Goal: Task Accomplishment & Management: Complete application form

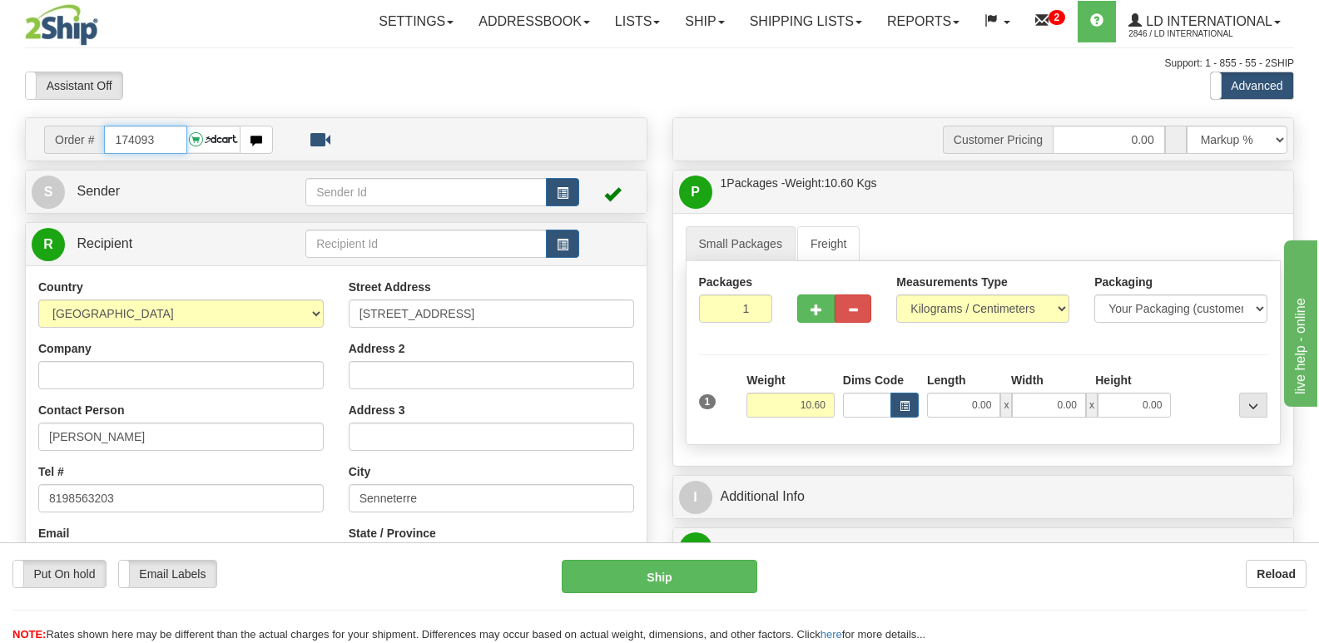
click at [176, 132] on input "174093" at bounding box center [145, 140] width 82 height 28
type input "174129"
click at [269, 436] on input "[PERSON_NAME]" at bounding box center [180, 437] width 285 height 28
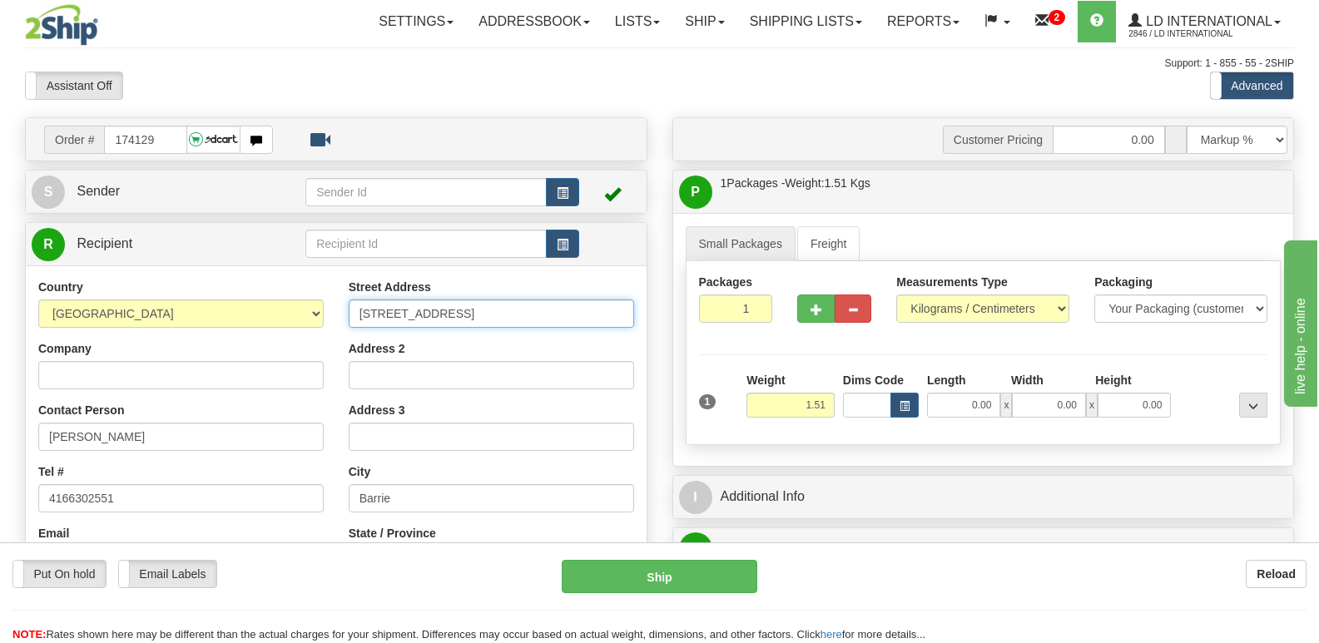
click at [481, 304] on input "[STREET_ADDRESS]" at bounding box center [491, 313] width 285 height 28
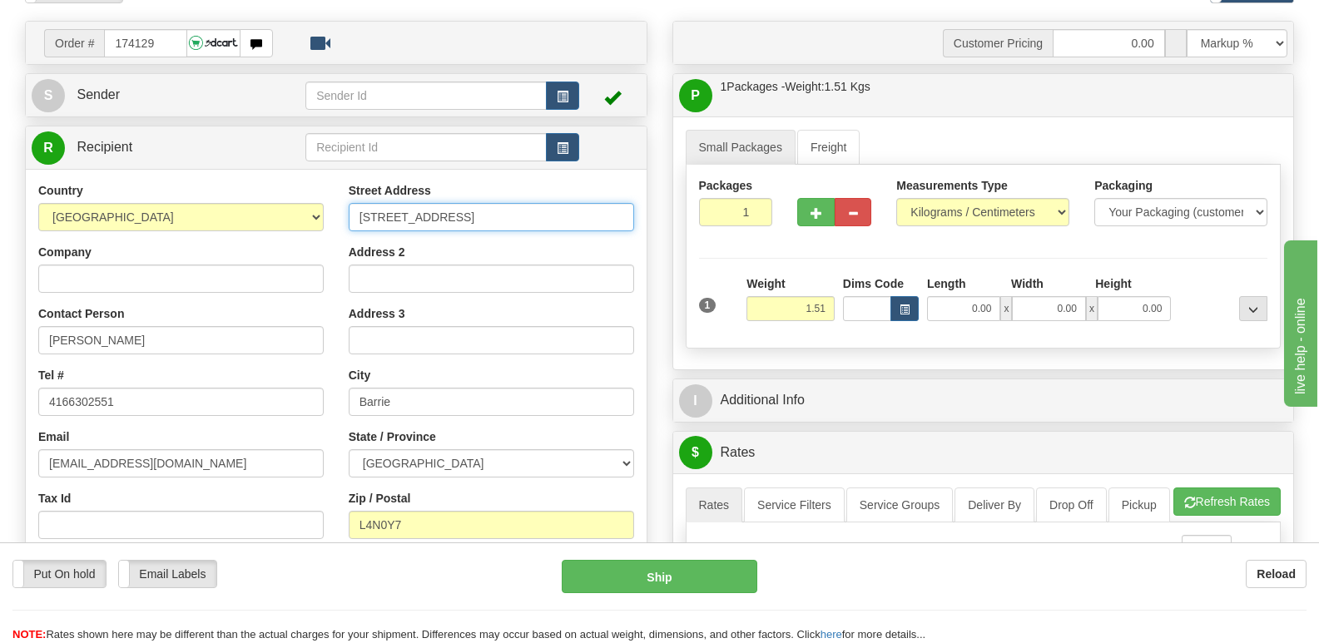
scroll to position [166, 0]
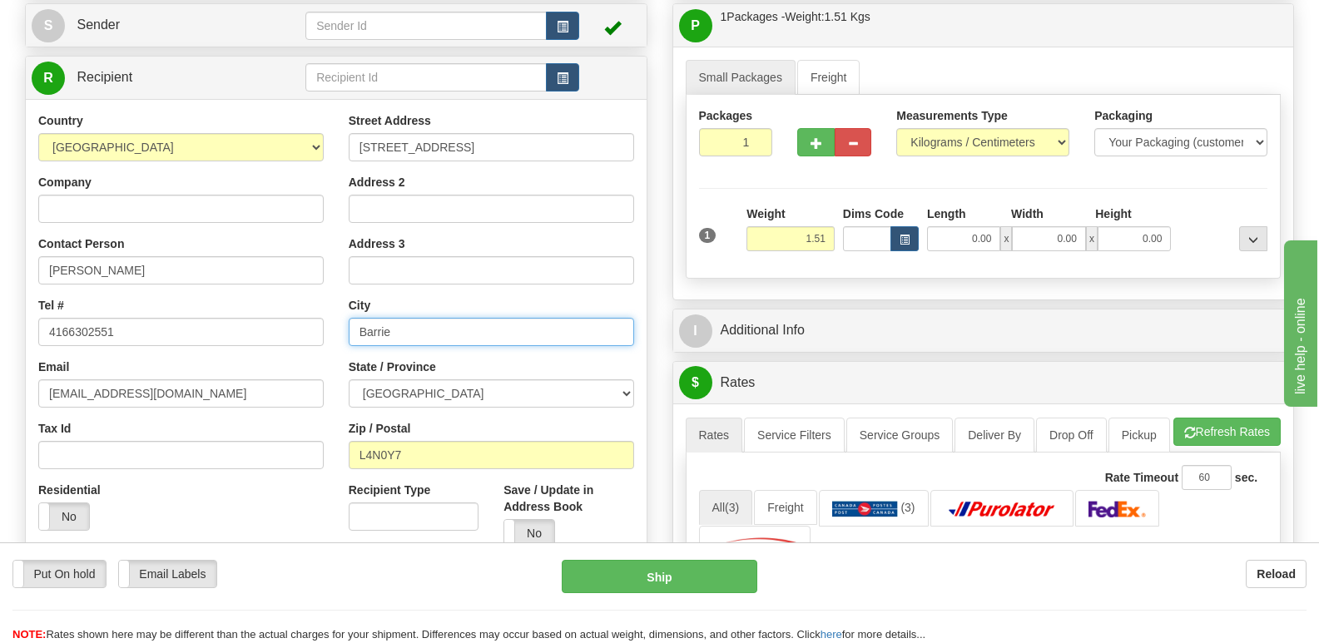
click at [421, 335] on input "Barrie" at bounding box center [491, 332] width 285 height 28
click at [418, 336] on input "Barrie" at bounding box center [491, 332] width 285 height 28
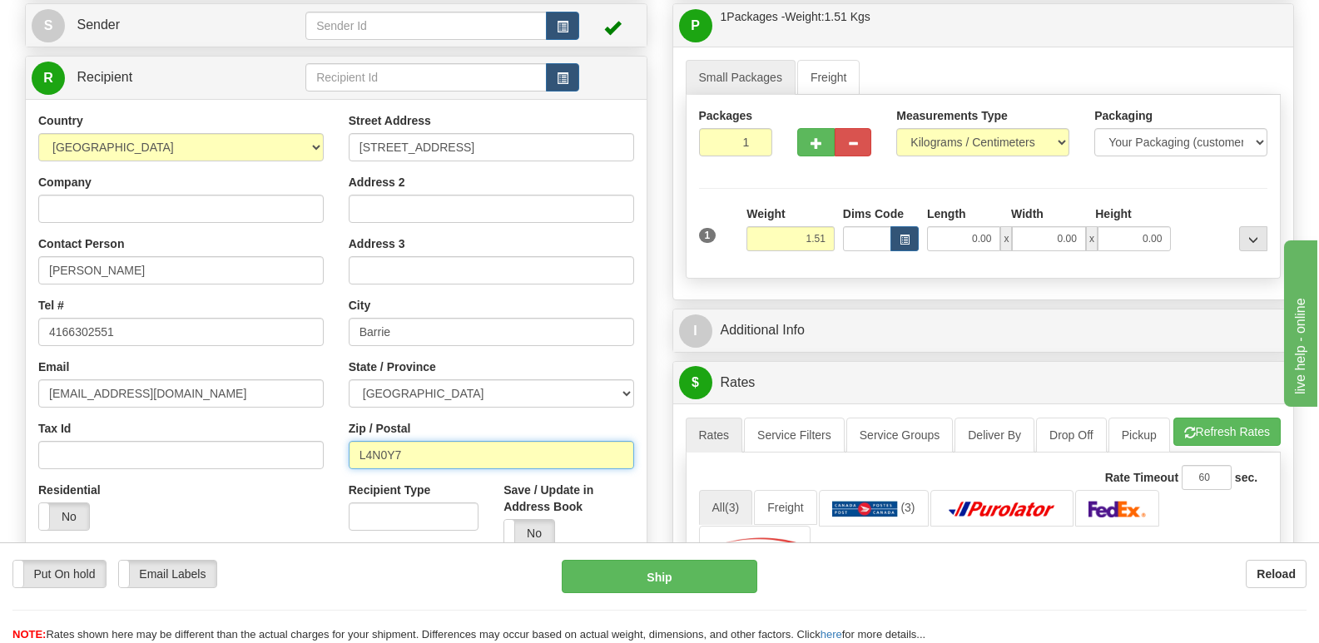
click at [432, 447] on input "L4N0Y7" at bounding box center [491, 455] width 285 height 28
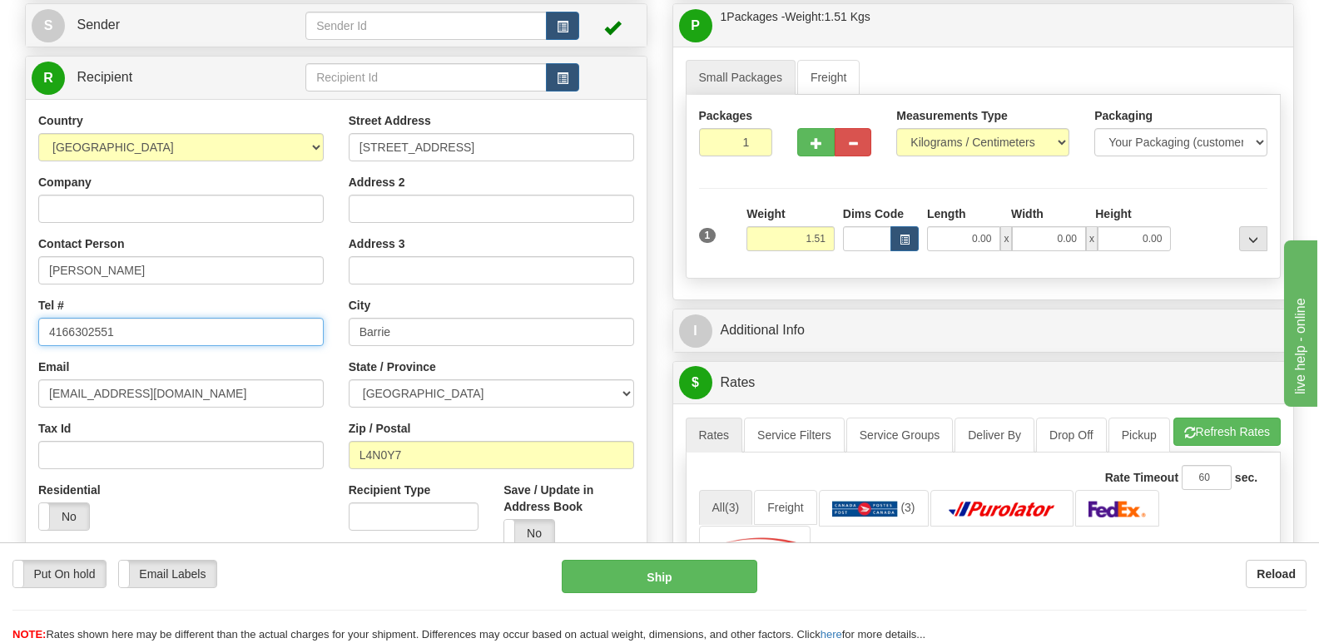
click at [224, 326] on input "4166302551" at bounding box center [180, 332] width 285 height 28
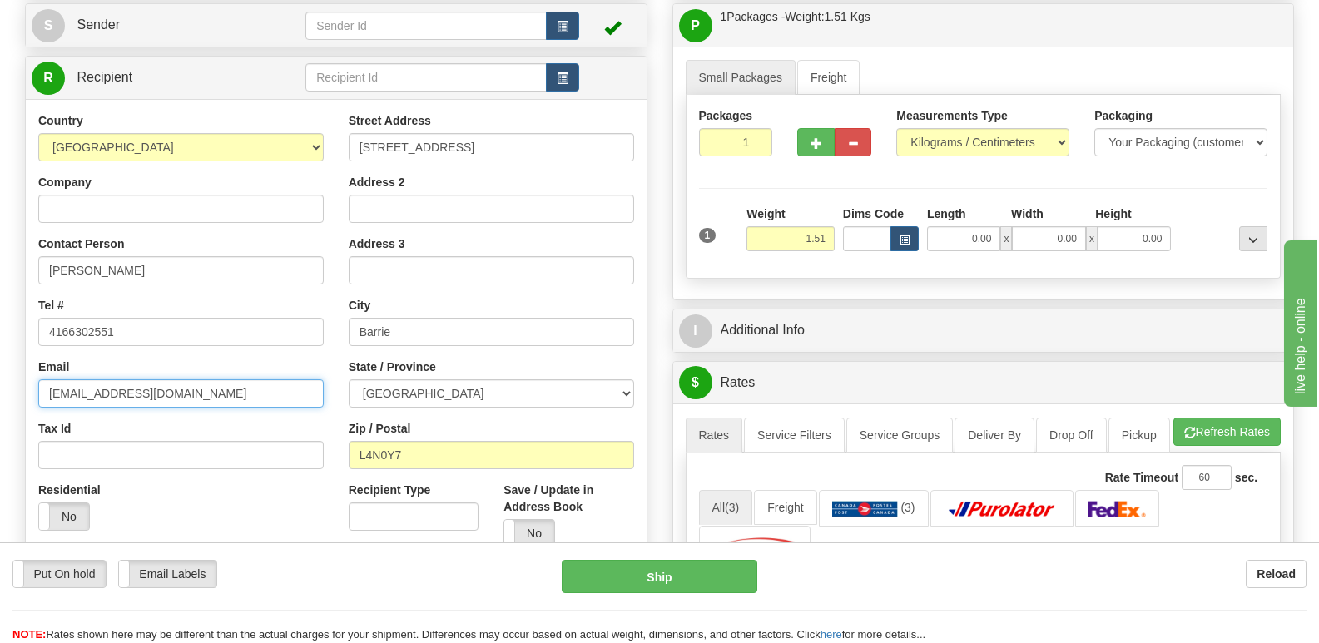
click at [287, 405] on input "[EMAIL_ADDRESS][DOMAIN_NAME]" at bounding box center [180, 393] width 285 height 28
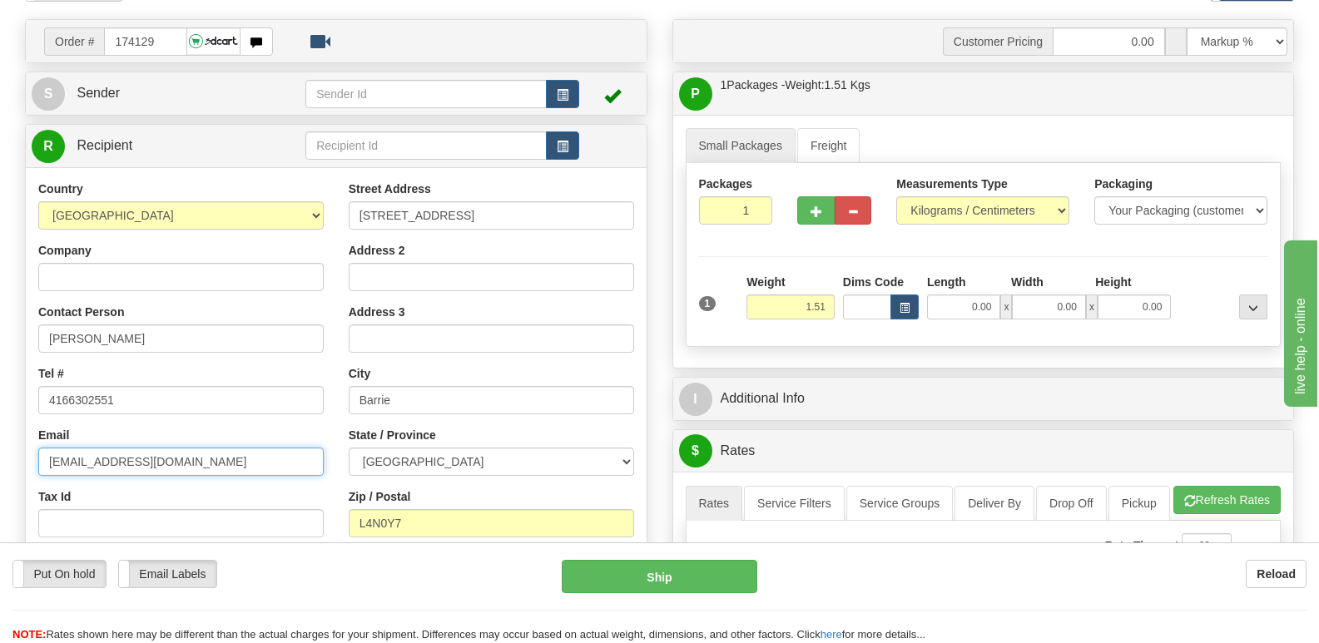
scroll to position [0, 0]
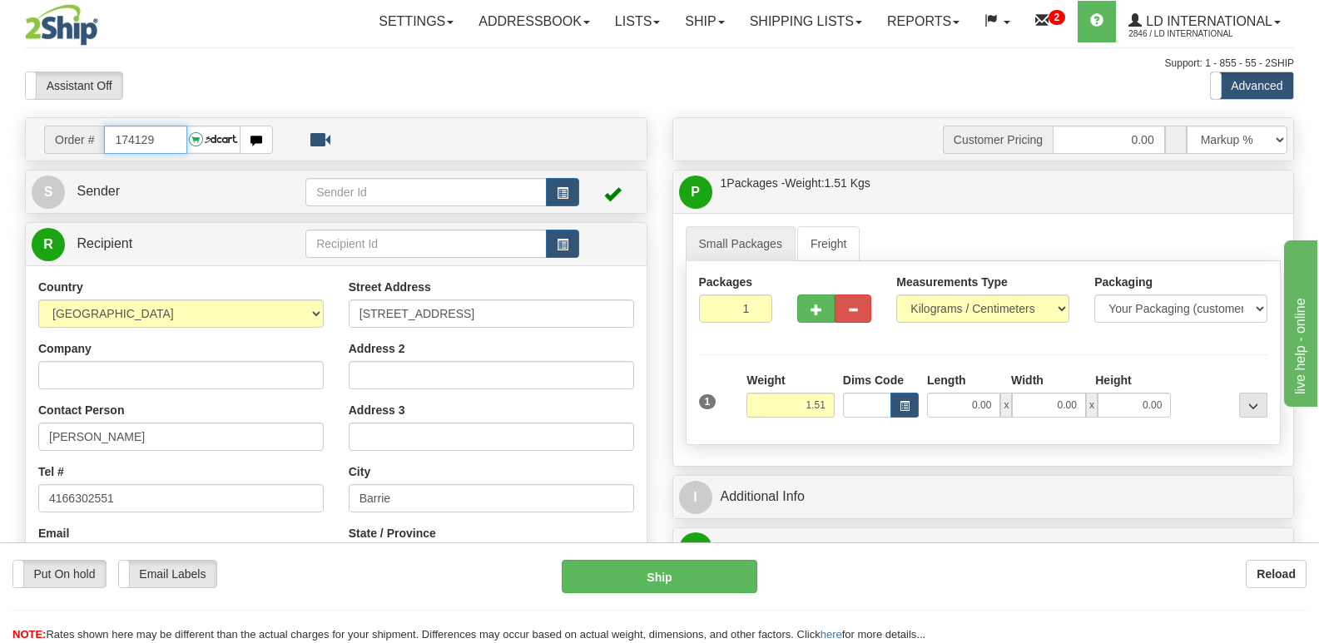
click at [155, 132] on input "174129" at bounding box center [145, 140] width 82 height 28
type input "174130"
click at [194, 433] on input "[PERSON_NAME]" at bounding box center [180, 437] width 285 height 28
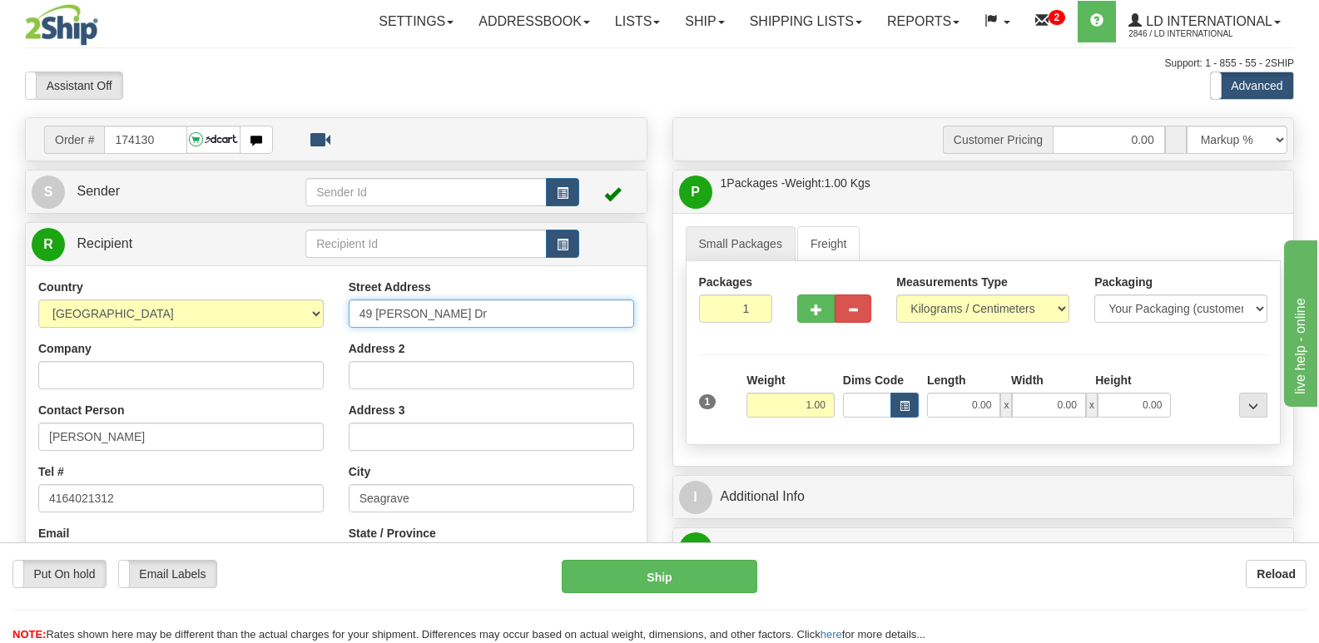
click at [568, 315] on input "49 [PERSON_NAME] Dr" at bounding box center [491, 313] width 285 height 28
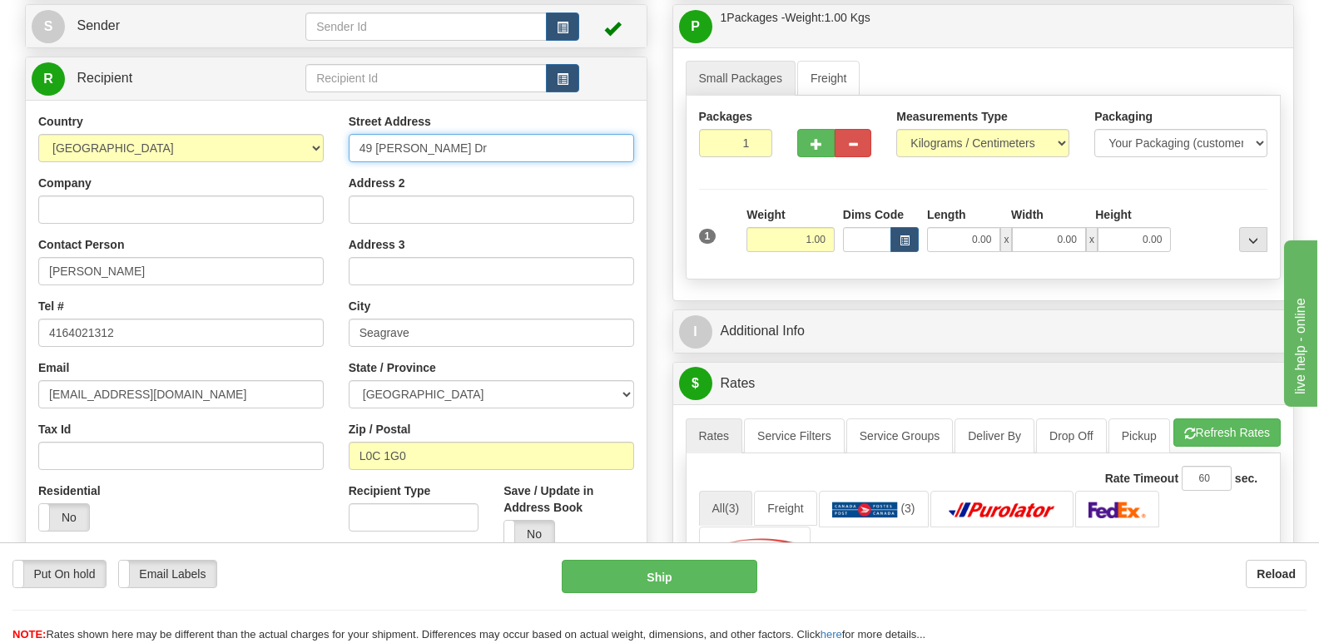
scroll to position [166, 0]
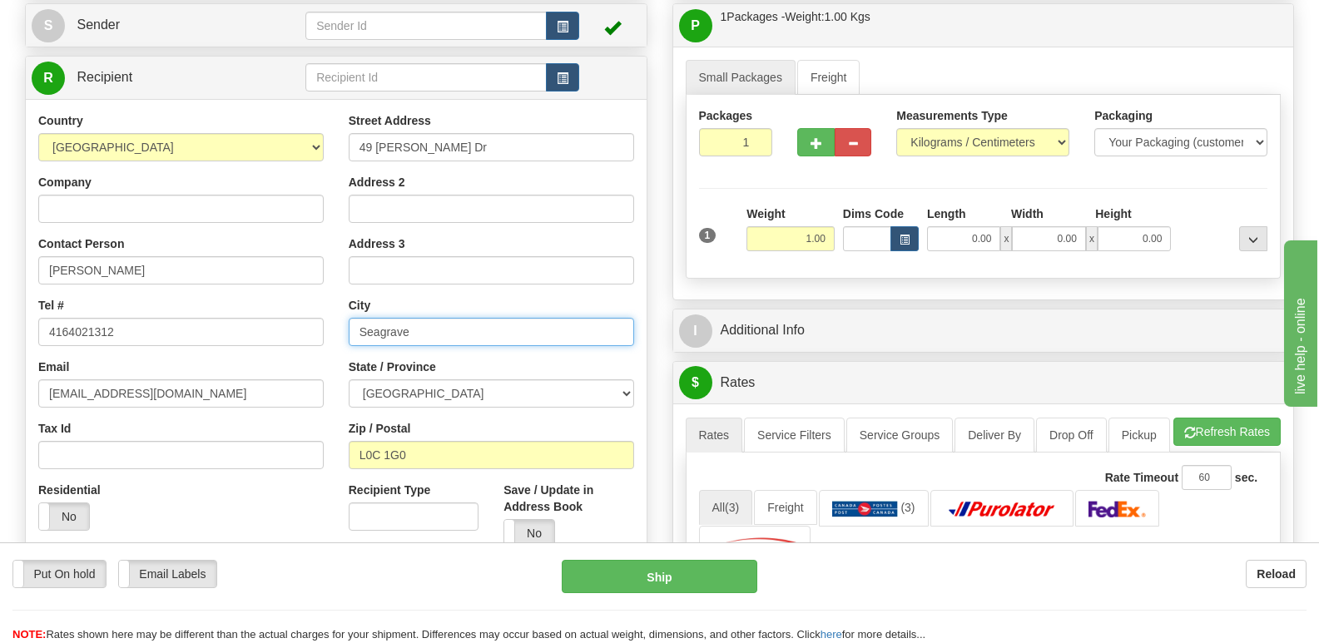
click at [475, 329] on input "Seagrave" at bounding box center [491, 332] width 285 height 28
click at [475, 328] on input "Seagrave" at bounding box center [491, 332] width 285 height 28
click at [457, 484] on div "Recipient Type" at bounding box center [414, 506] width 130 height 49
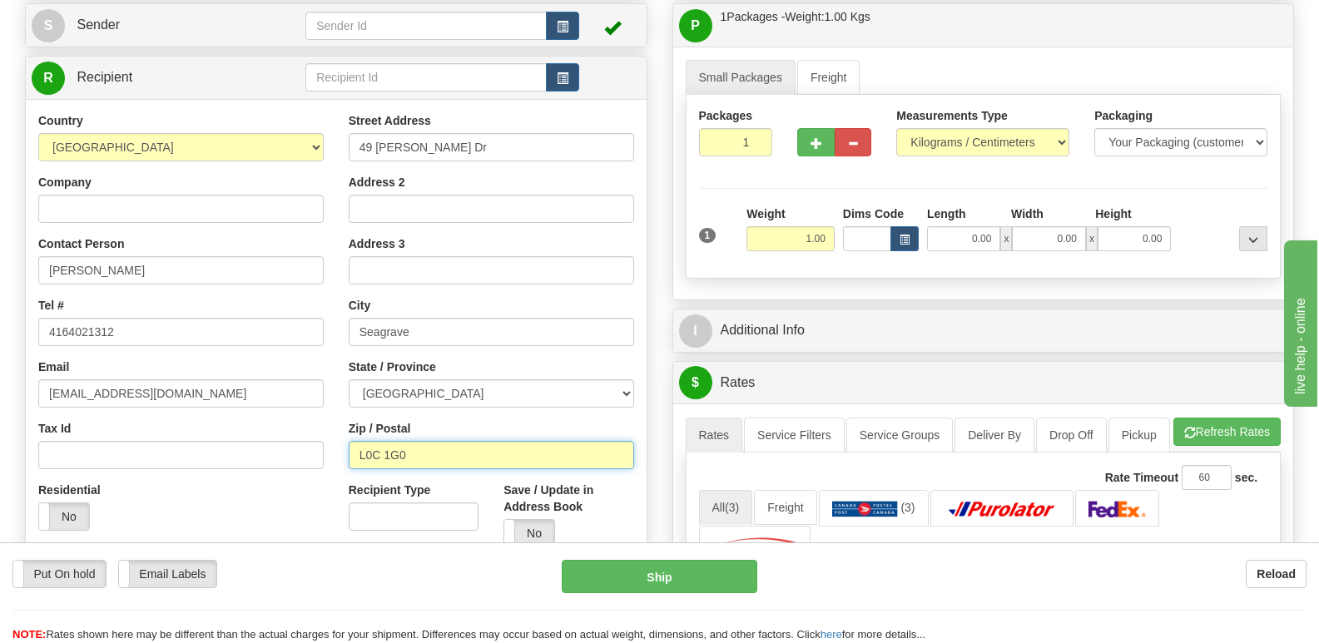
click at [458, 464] on input "L0C 1G0" at bounding box center [491, 455] width 285 height 28
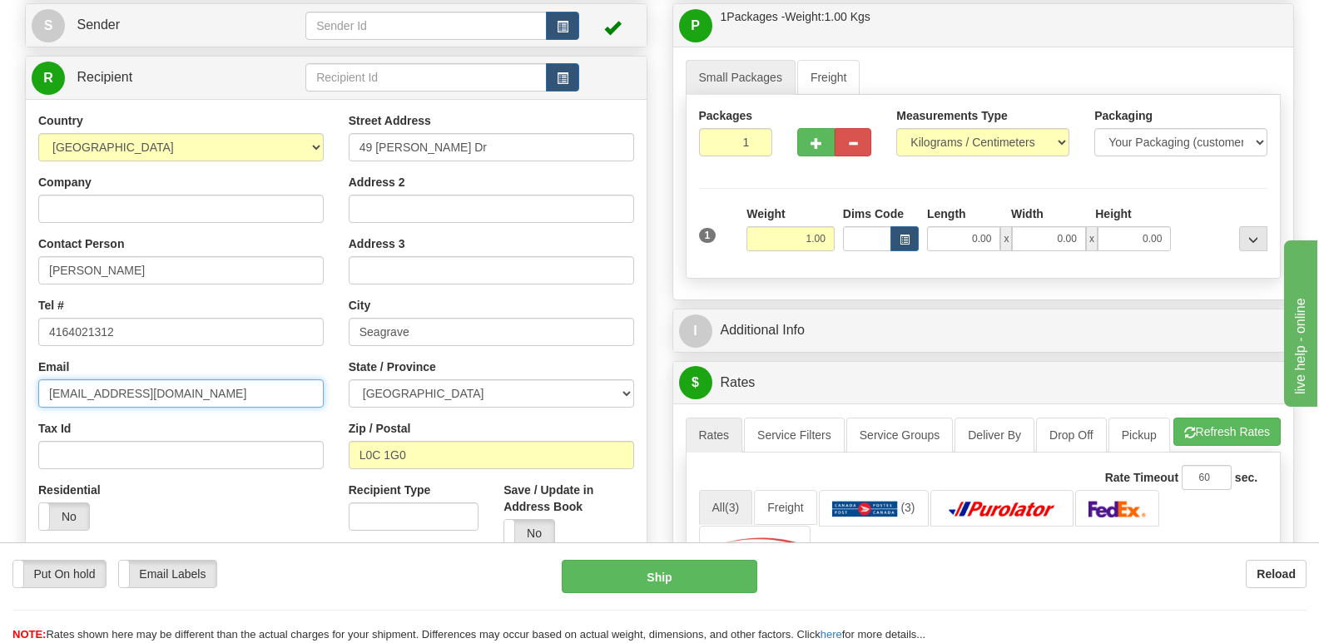
click at [240, 388] on input "[EMAIL_ADDRESS][DOMAIN_NAME]" at bounding box center [180, 393] width 285 height 28
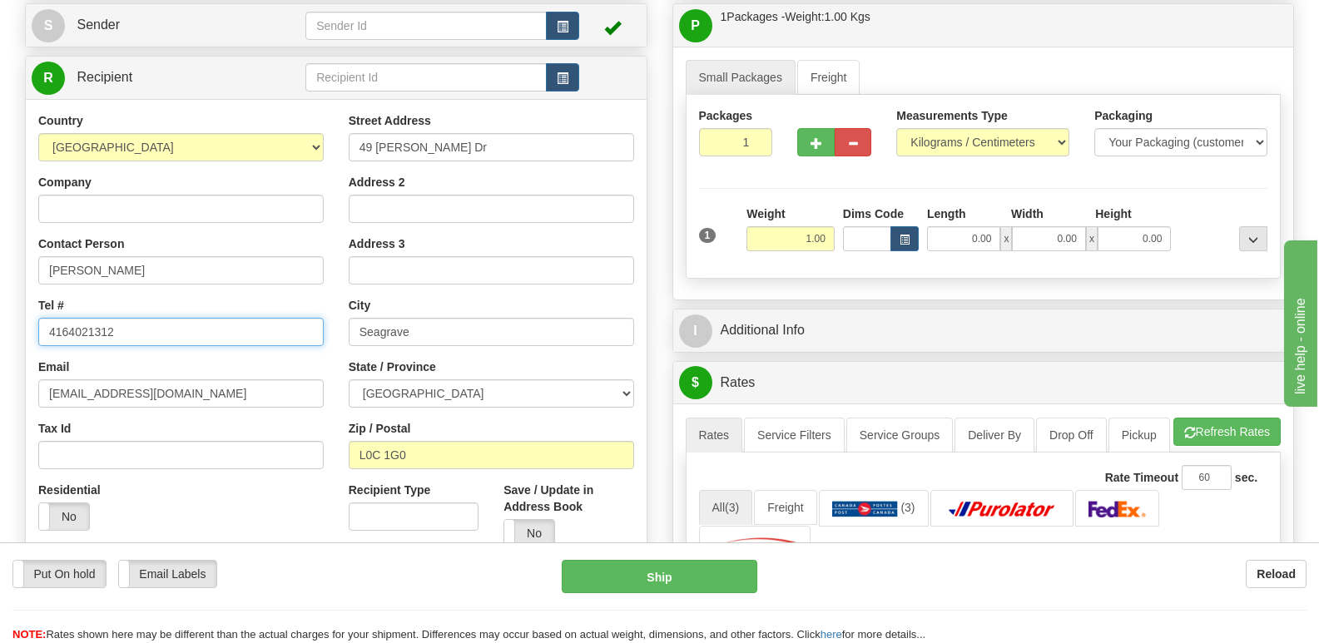
click at [261, 319] on input "4164021312" at bounding box center [180, 332] width 285 height 28
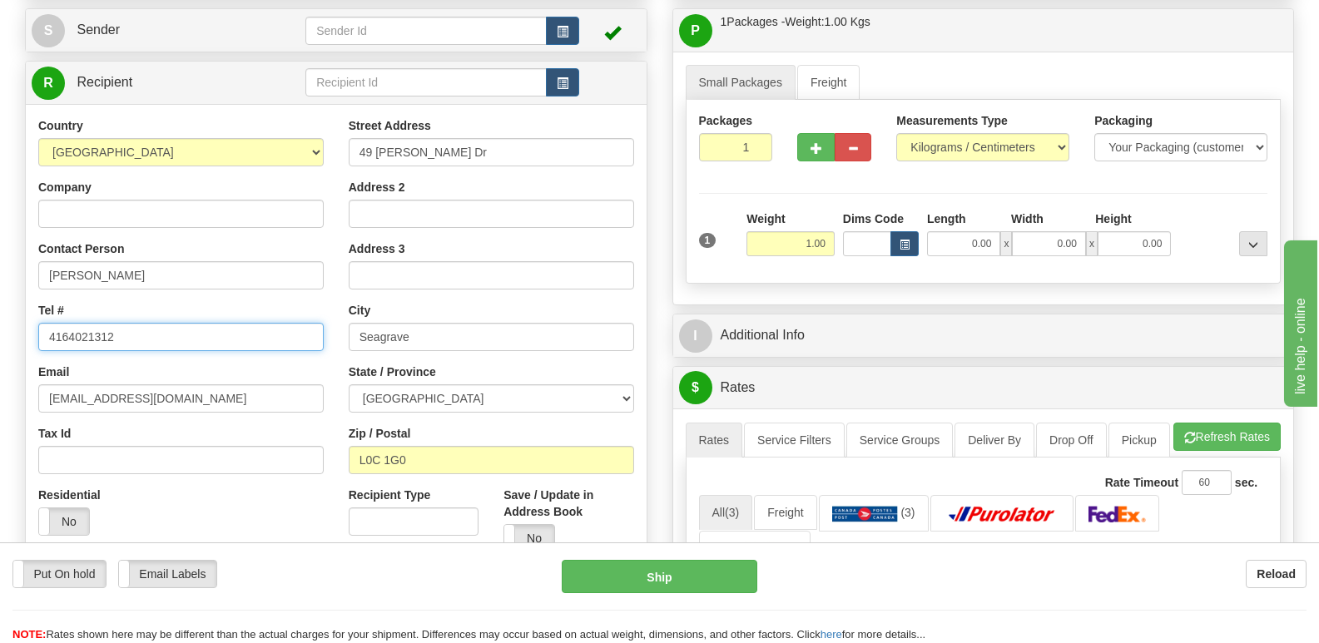
scroll to position [0, 0]
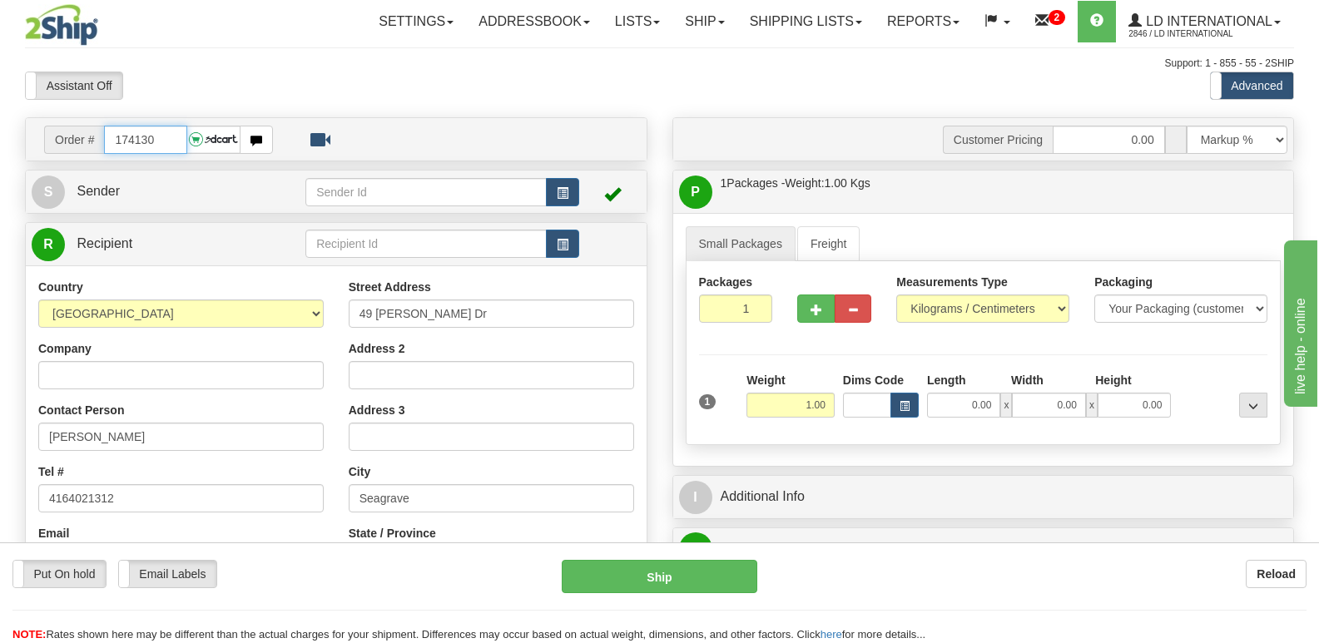
click at [174, 128] on input "174130" at bounding box center [145, 140] width 82 height 28
type input "174132"
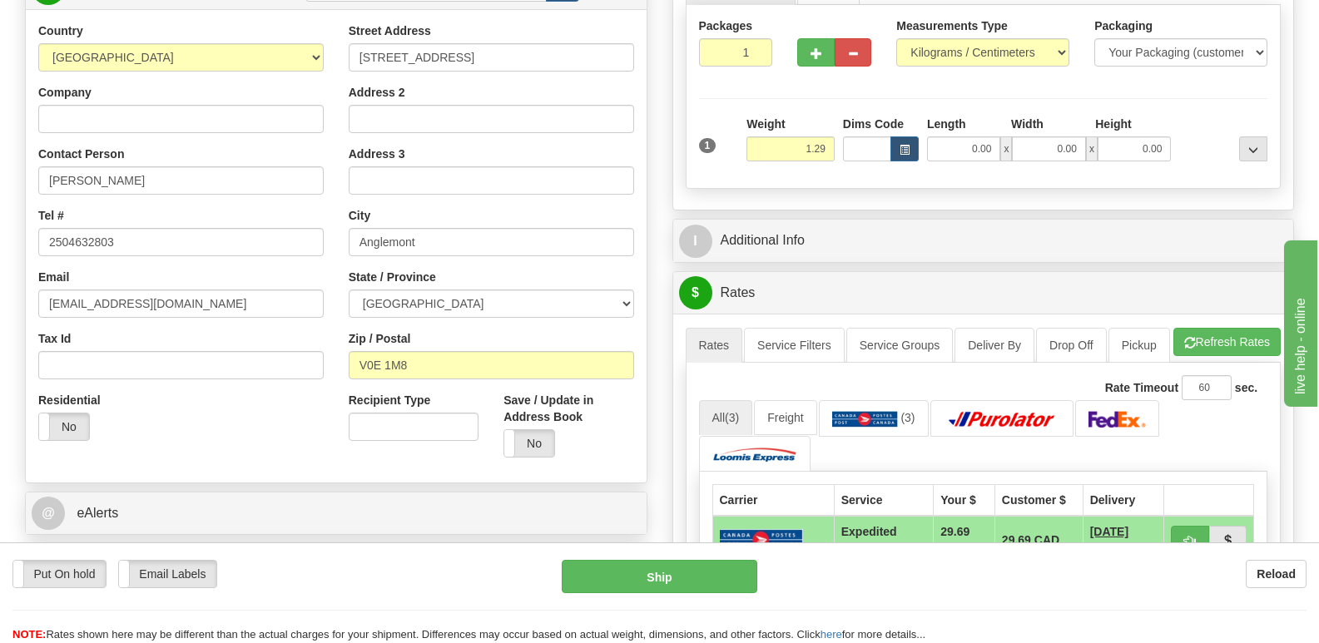
scroll to position [83, 0]
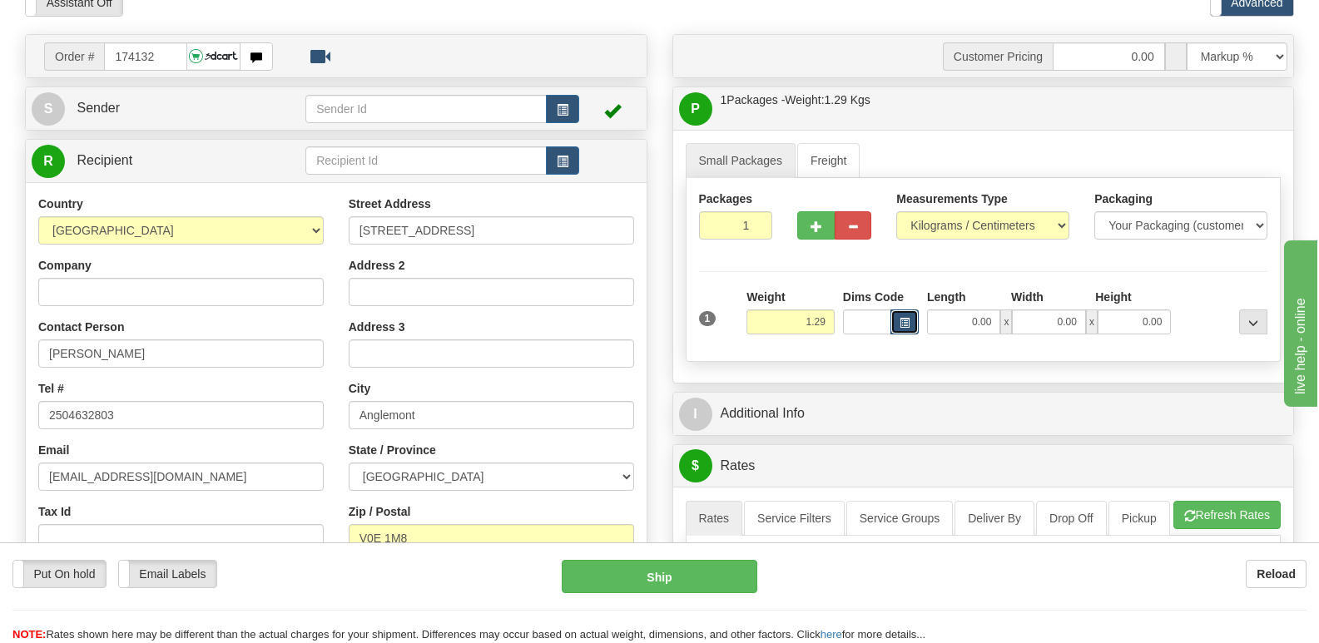
click at [903, 321] on span "button" at bounding box center [904, 323] width 10 height 9
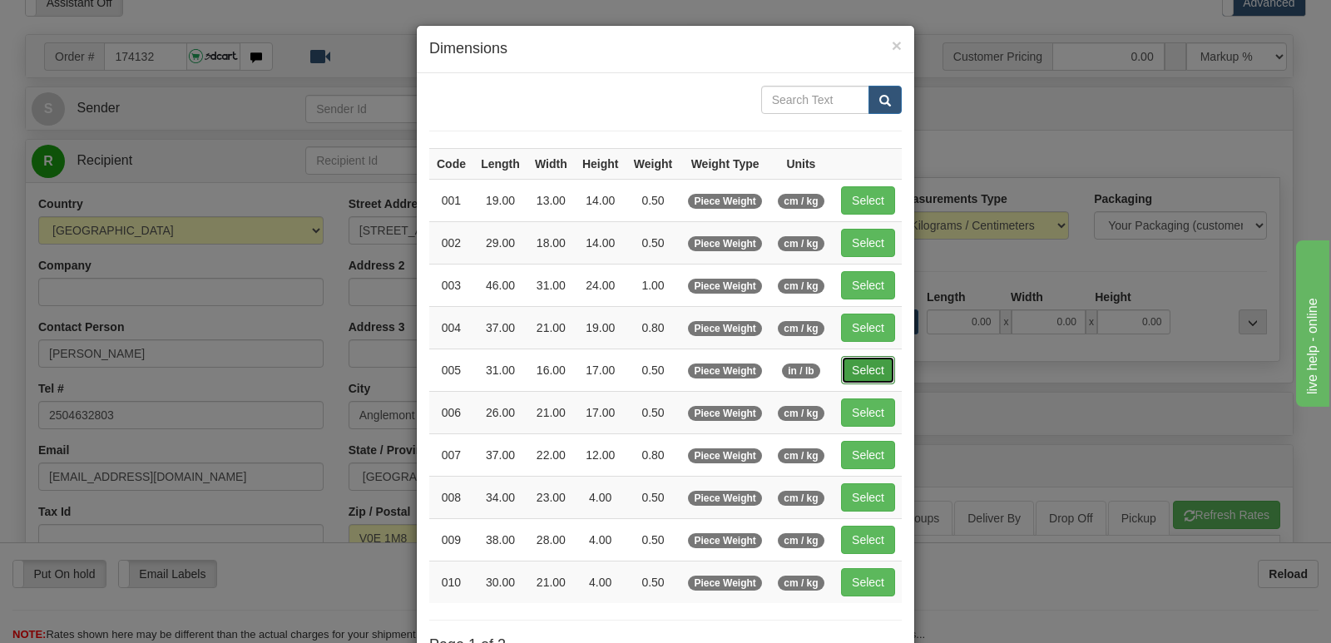
click at [866, 358] on button "Select" at bounding box center [868, 370] width 54 height 28
type input "005"
type input "0.50"
type input "31.00"
type input "16.00"
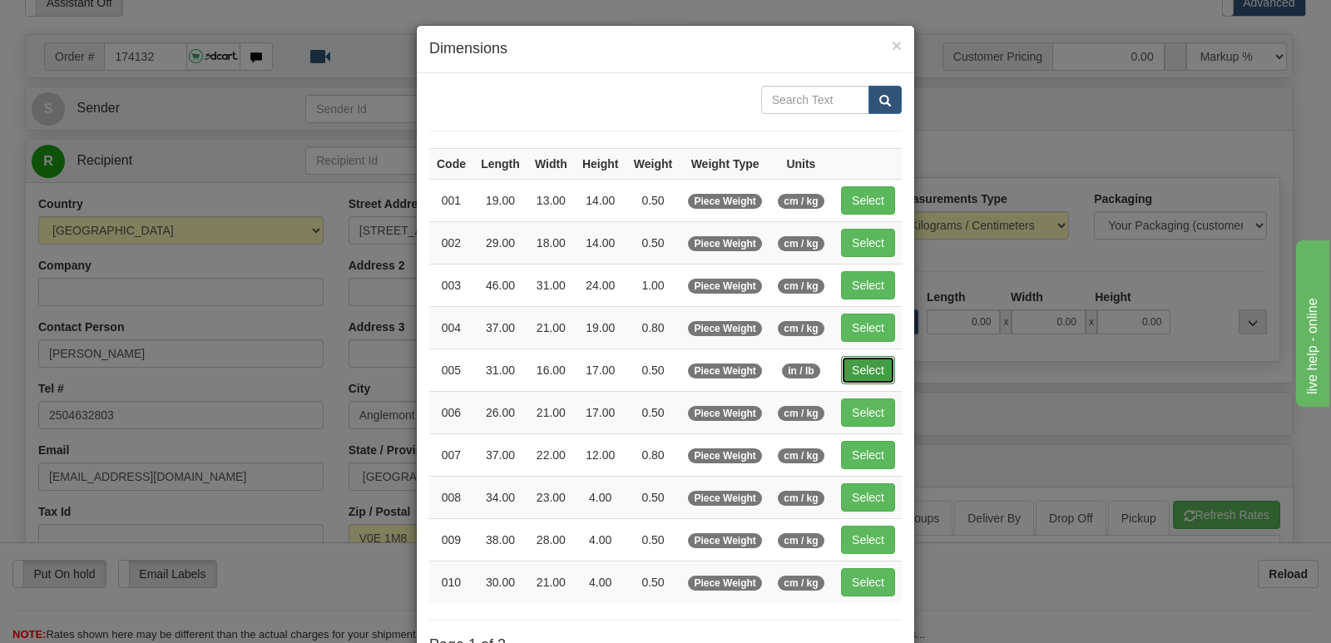
type input "17.00"
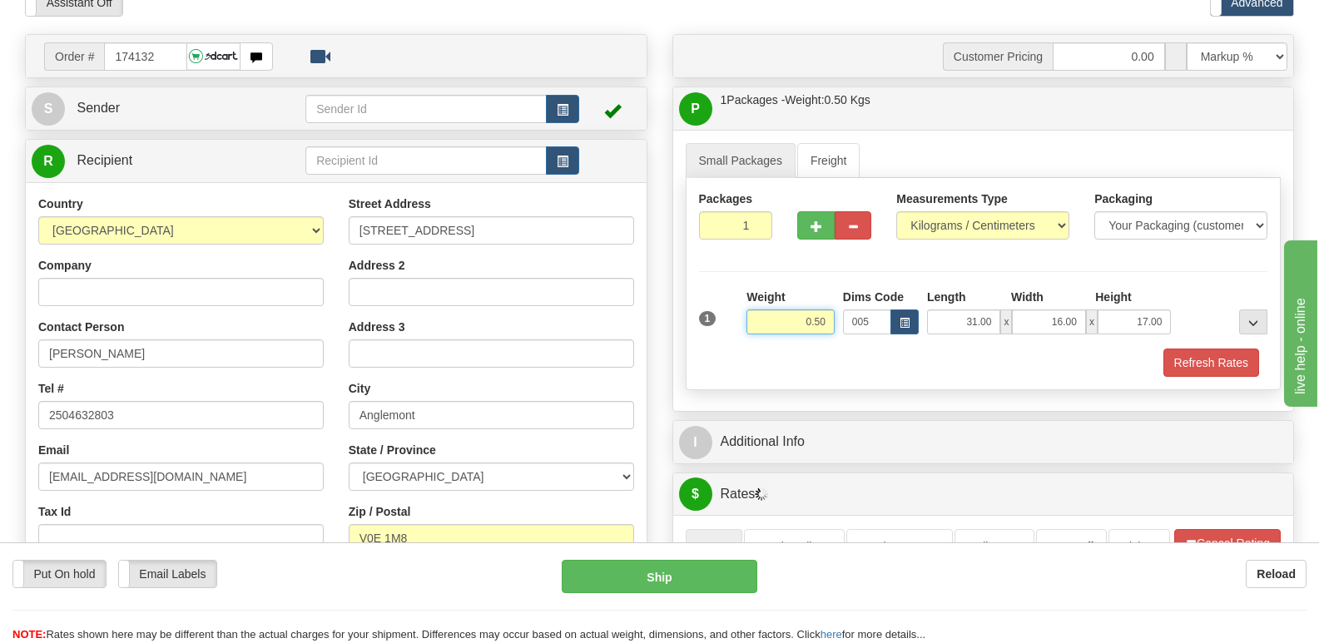
click at [829, 316] on input "0.50" at bounding box center [790, 321] width 88 height 25
type input "0.40"
click at [1209, 365] on button "Refresh Rates" at bounding box center [1211, 363] width 96 height 28
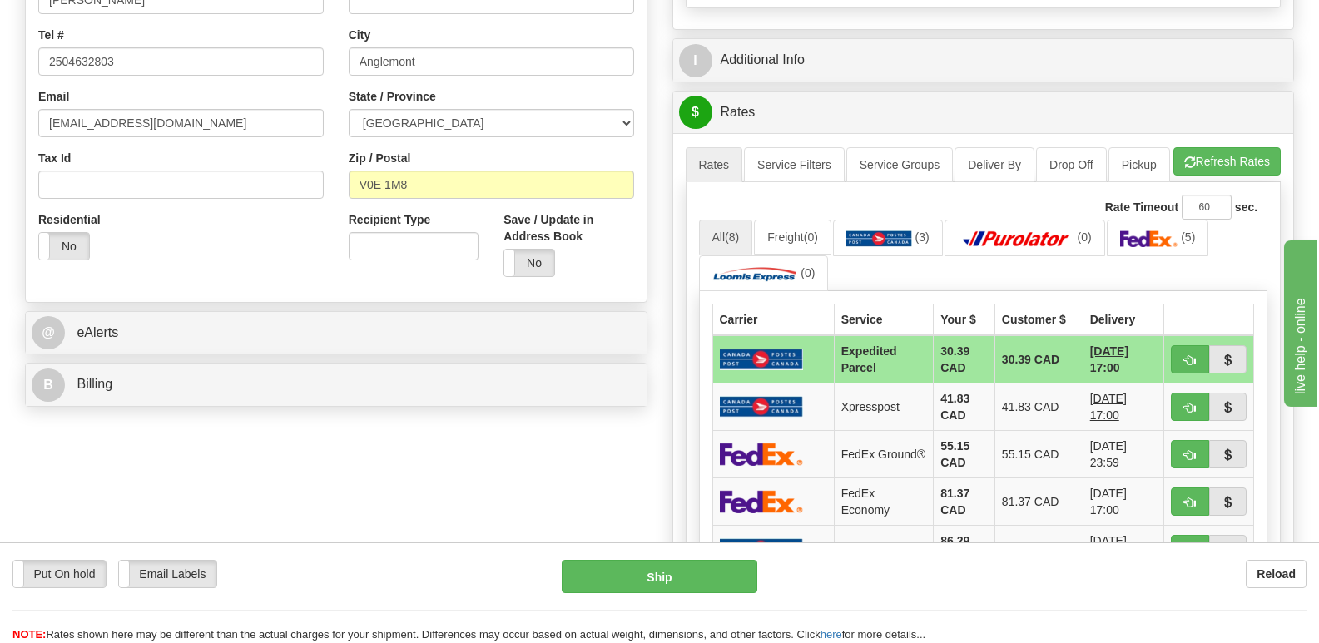
scroll to position [166, 0]
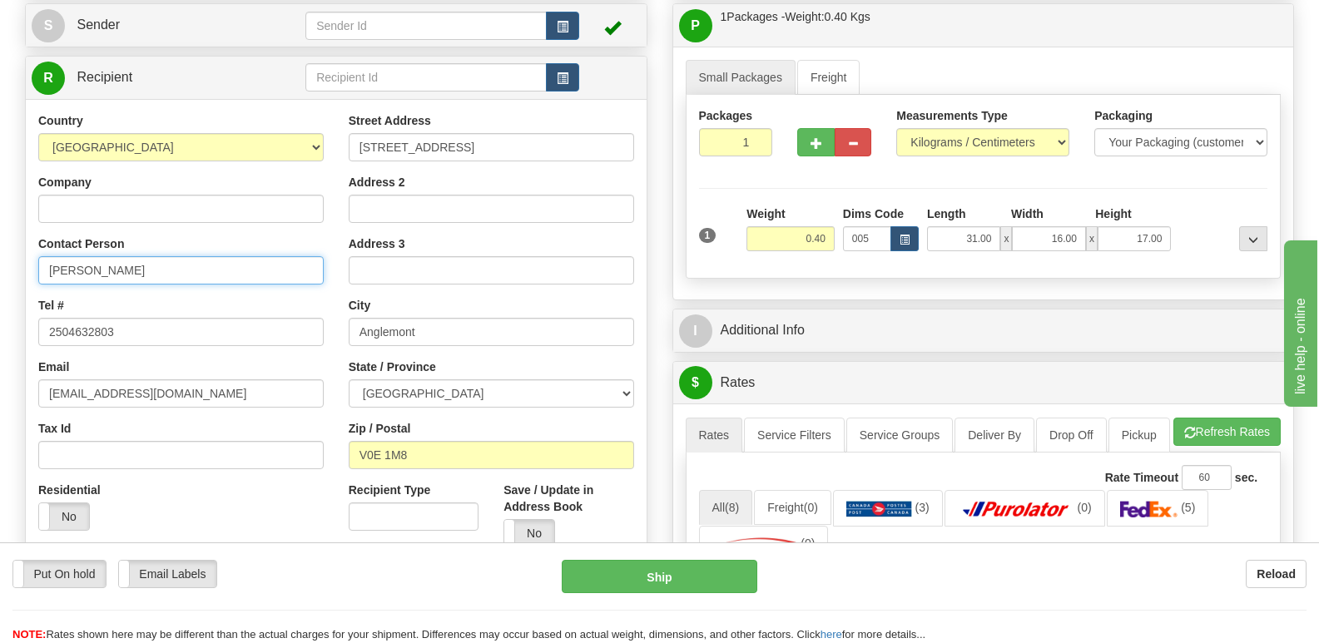
click at [154, 261] on input "[PERSON_NAME]" at bounding box center [180, 270] width 285 height 28
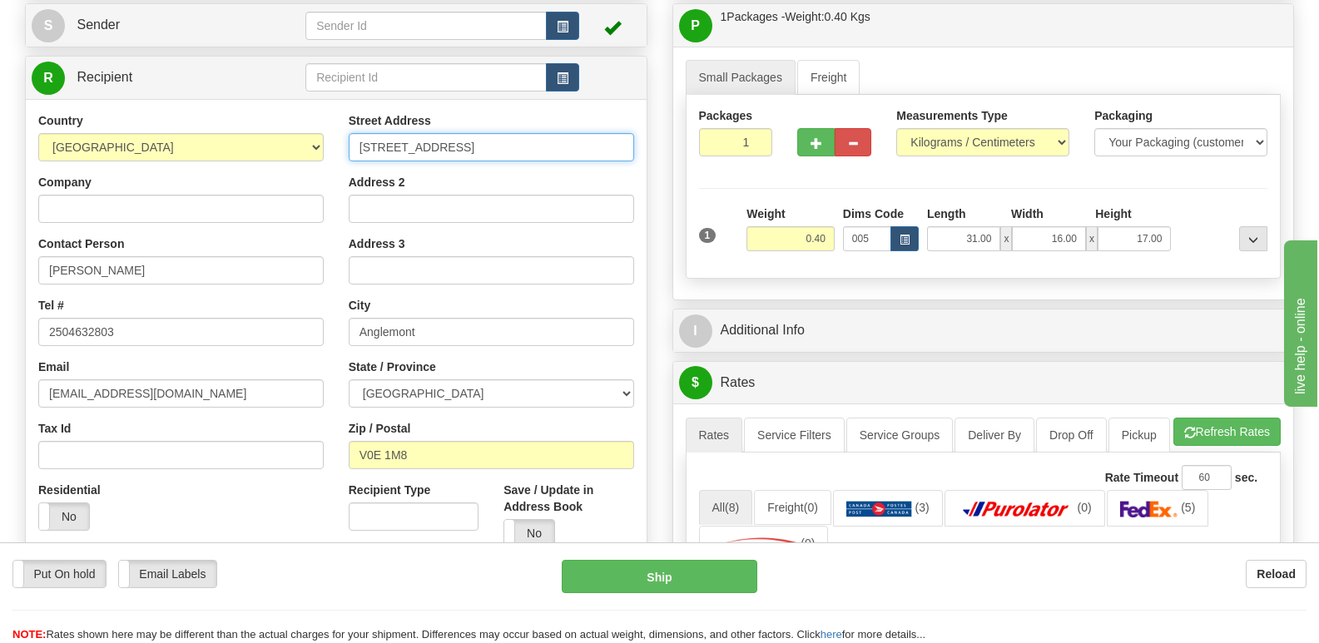
click at [489, 148] on input "[STREET_ADDRESS]" at bounding box center [491, 147] width 285 height 28
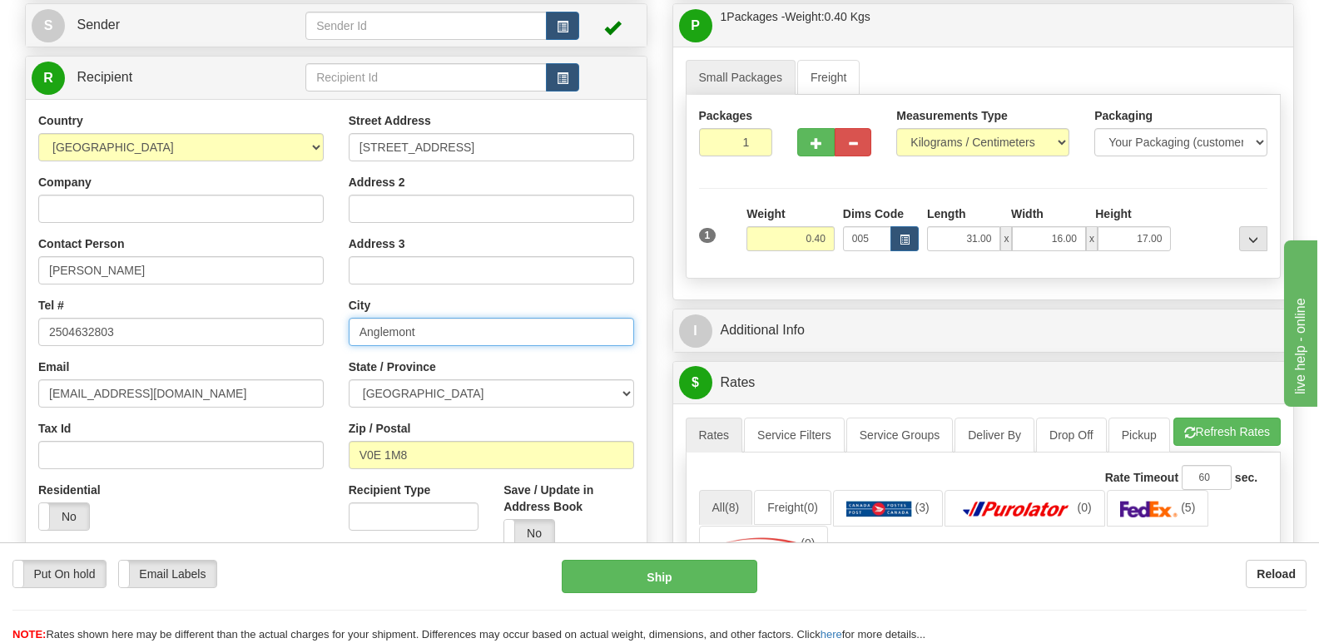
click at [460, 323] on input "Anglemont" at bounding box center [491, 332] width 285 height 28
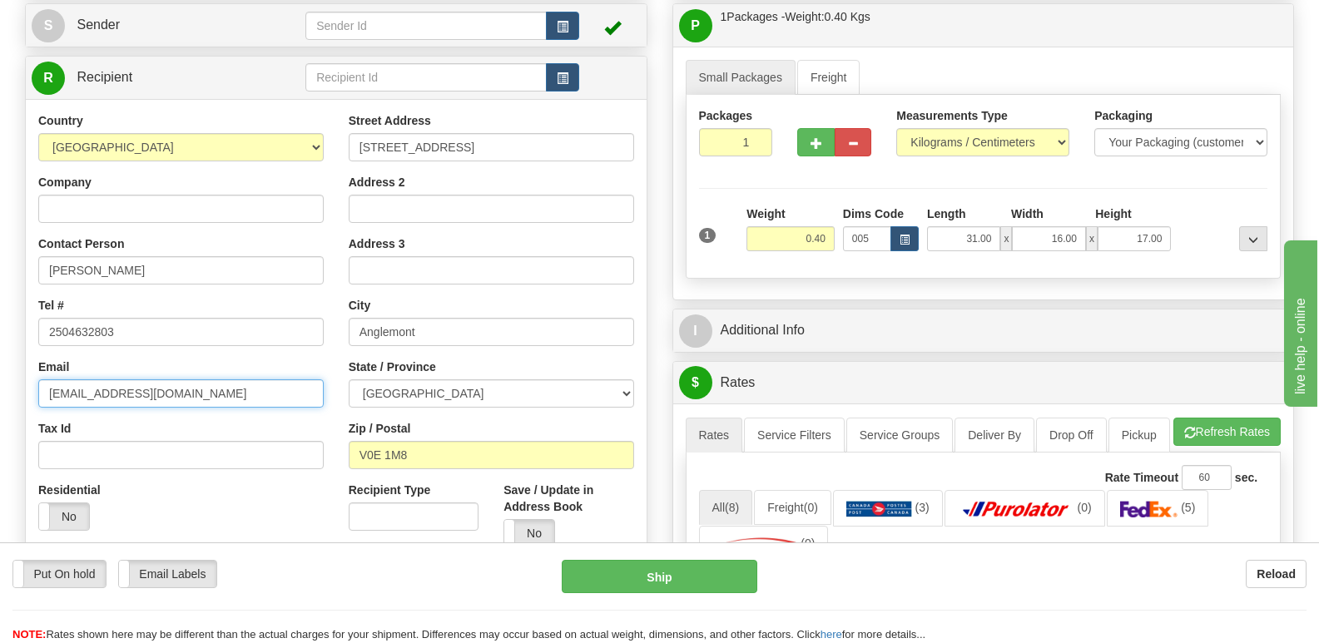
click at [210, 393] on input "[EMAIL_ADDRESS][DOMAIN_NAME]" at bounding box center [180, 393] width 285 height 28
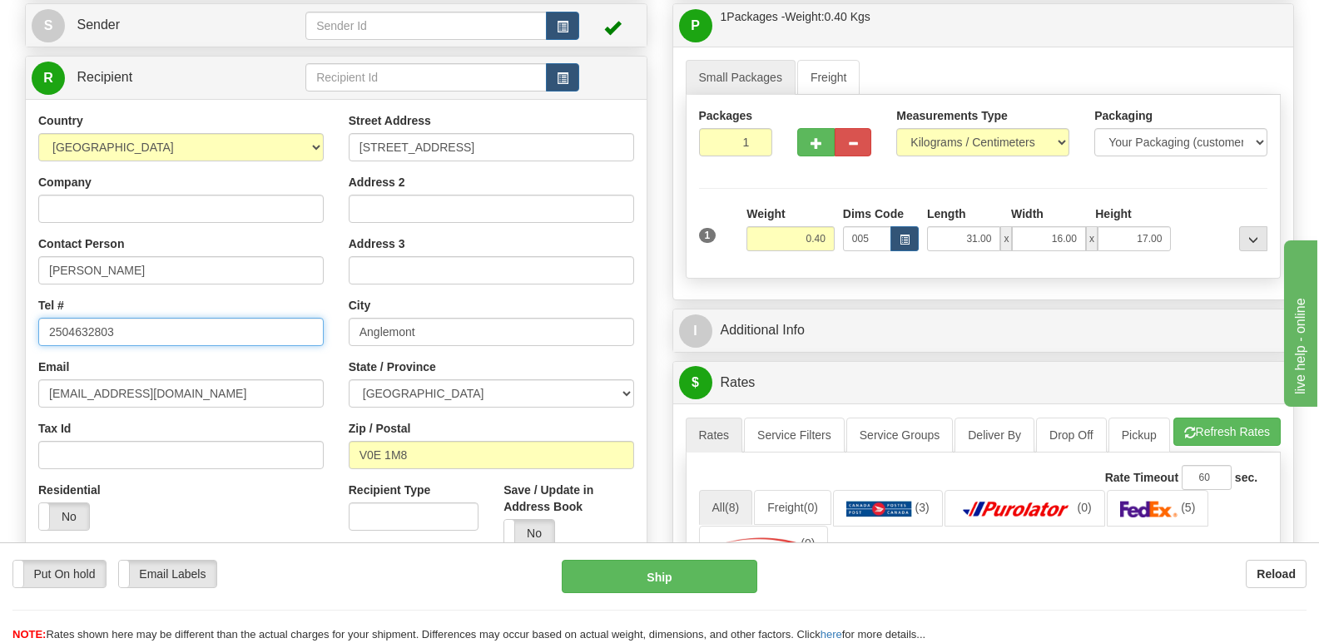
click at [208, 331] on input "2504632803" at bounding box center [180, 332] width 285 height 28
click at [512, 439] on div "Zip / Postal V0E 1M8" at bounding box center [491, 444] width 285 height 49
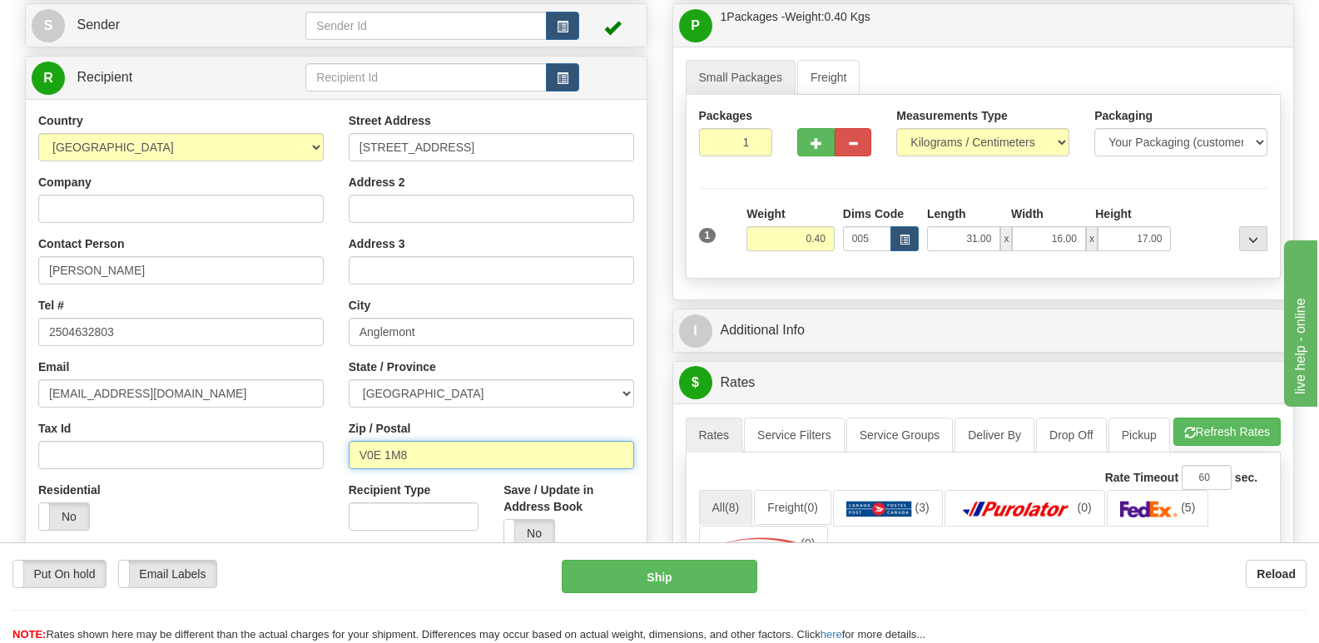
click at [512, 457] on input "V0E 1M8" at bounding box center [491, 455] width 285 height 28
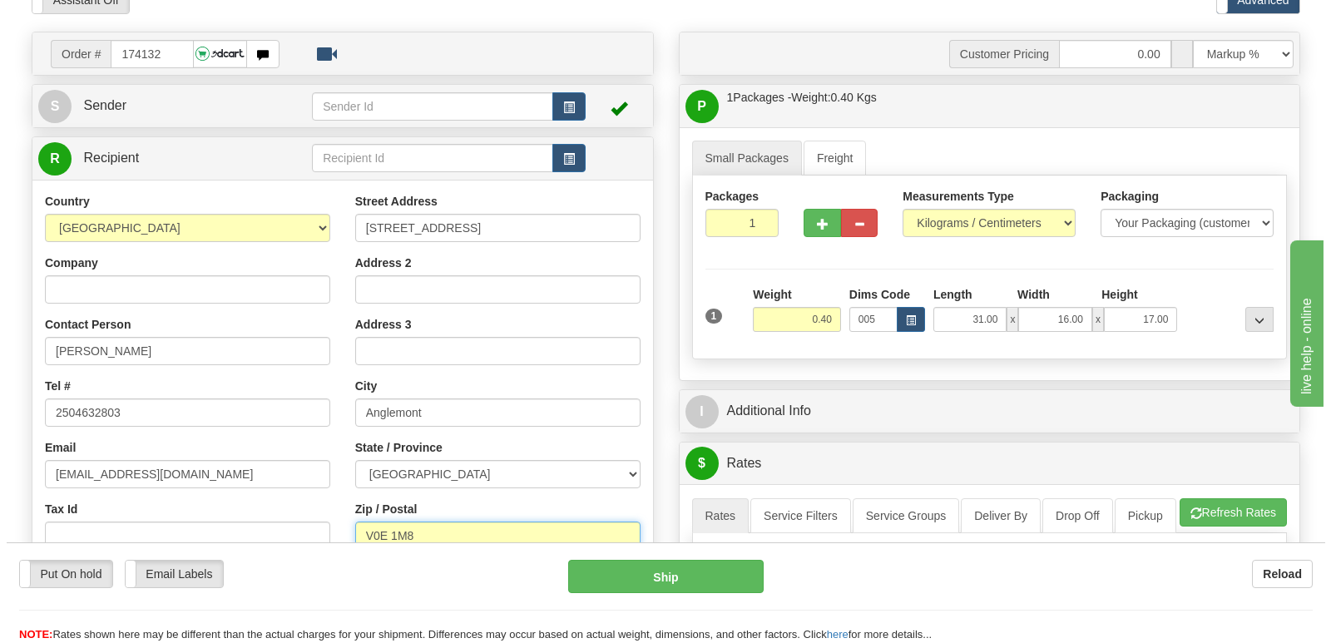
scroll to position [0, 0]
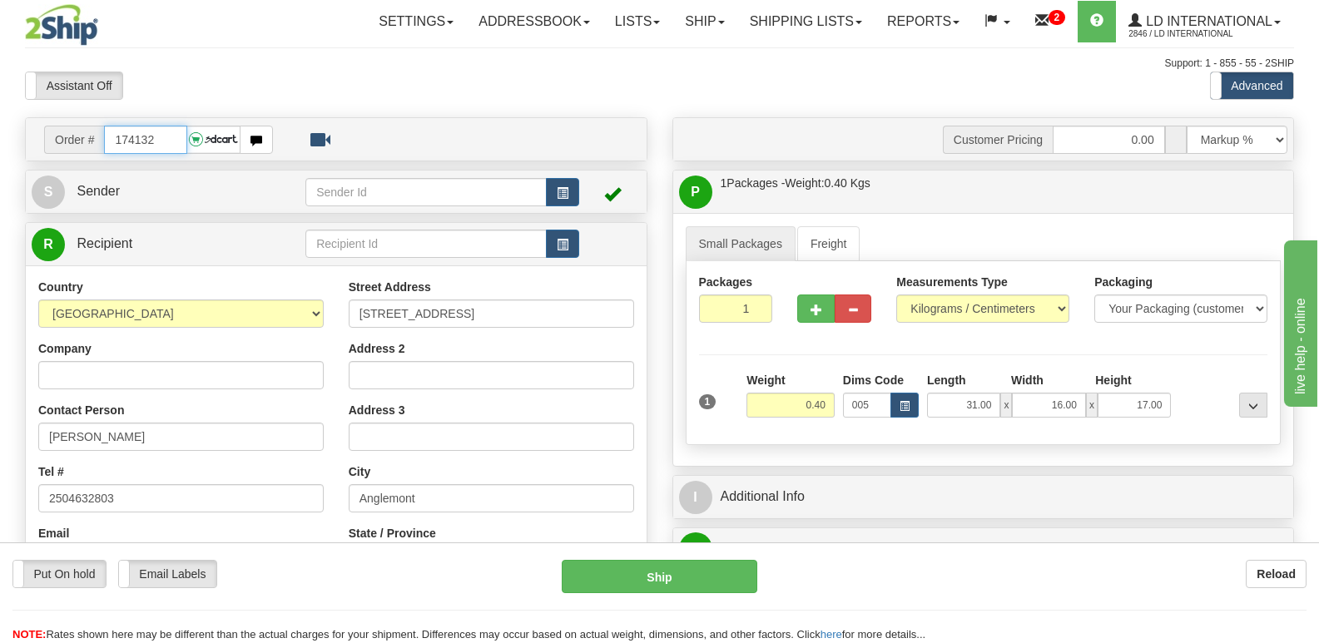
click at [157, 131] on input "174132" at bounding box center [145, 140] width 82 height 28
type input "174138"
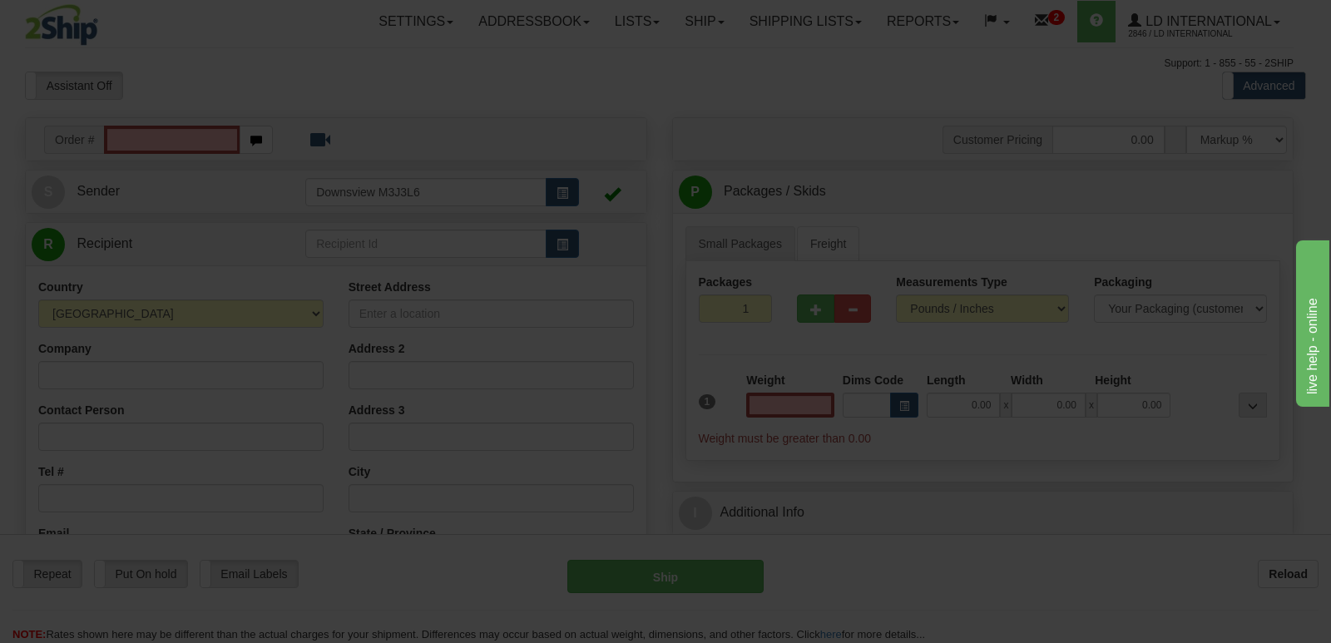
type input "0.00"
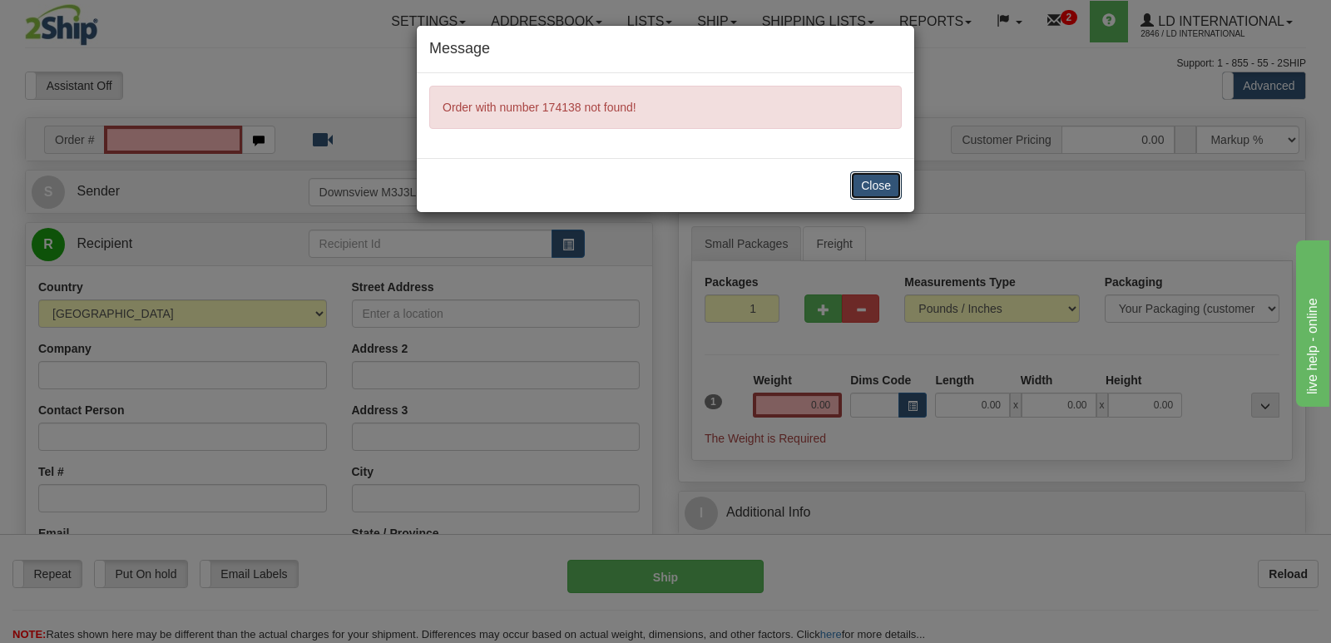
click at [872, 189] on button "Close" at bounding box center [876, 185] width 52 height 28
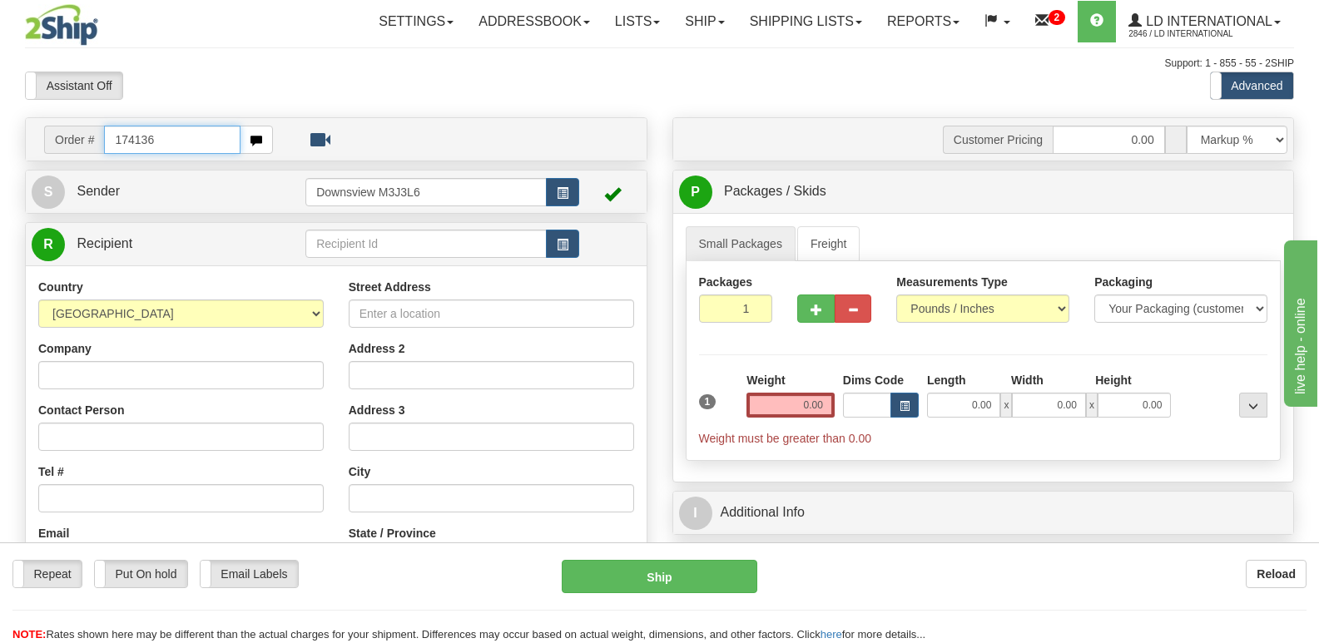
type input "174136"
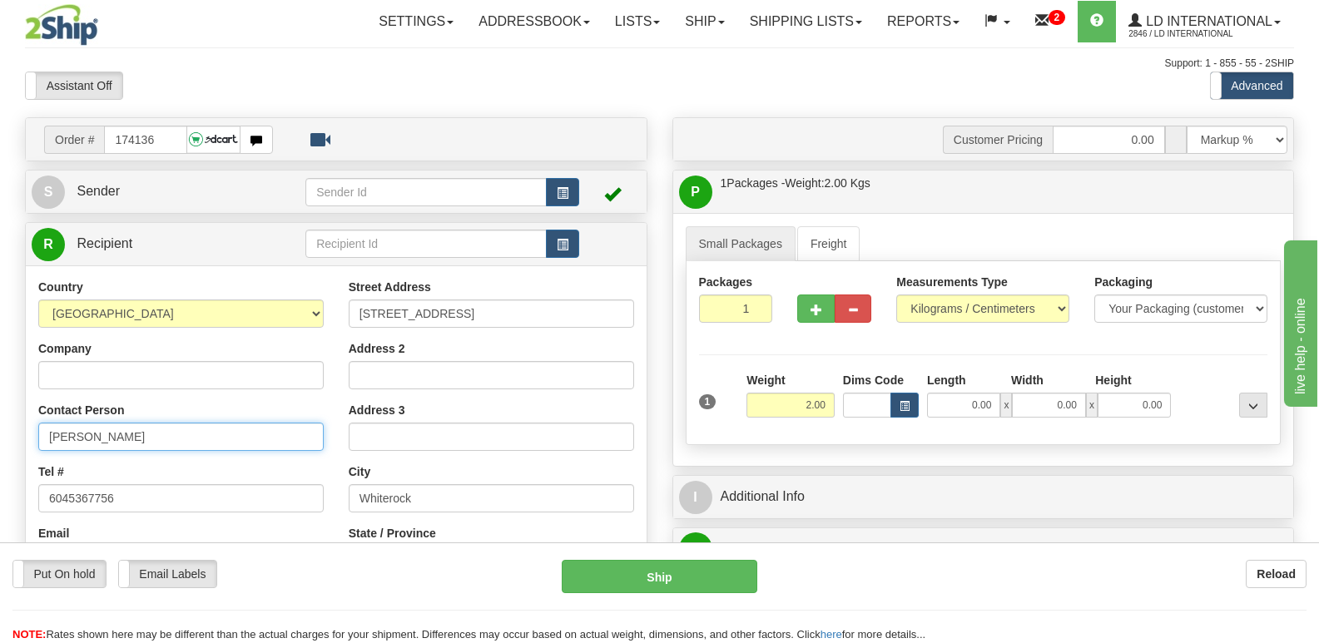
click at [187, 448] on input "Brian McDermott" at bounding box center [180, 437] width 285 height 28
click at [188, 447] on input "Brian McDermott" at bounding box center [180, 437] width 285 height 28
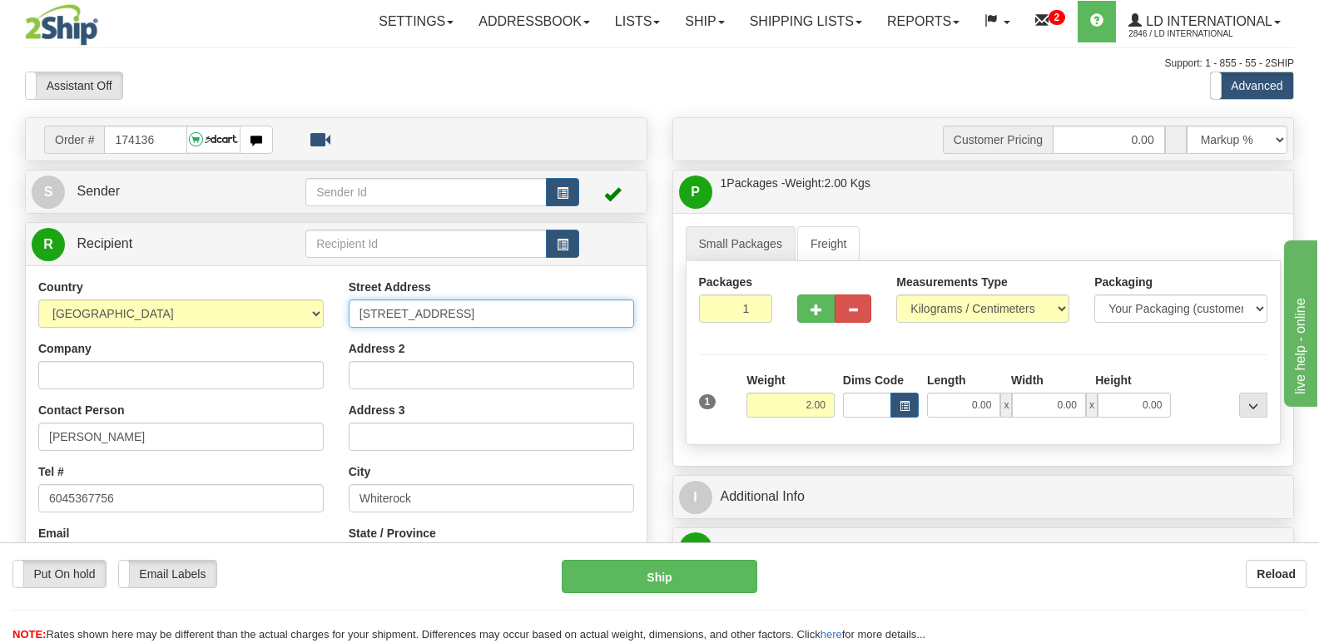
click at [482, 307] on input "13851 Malabar Ave." at bounding box center [491, 313] width 285 height 28
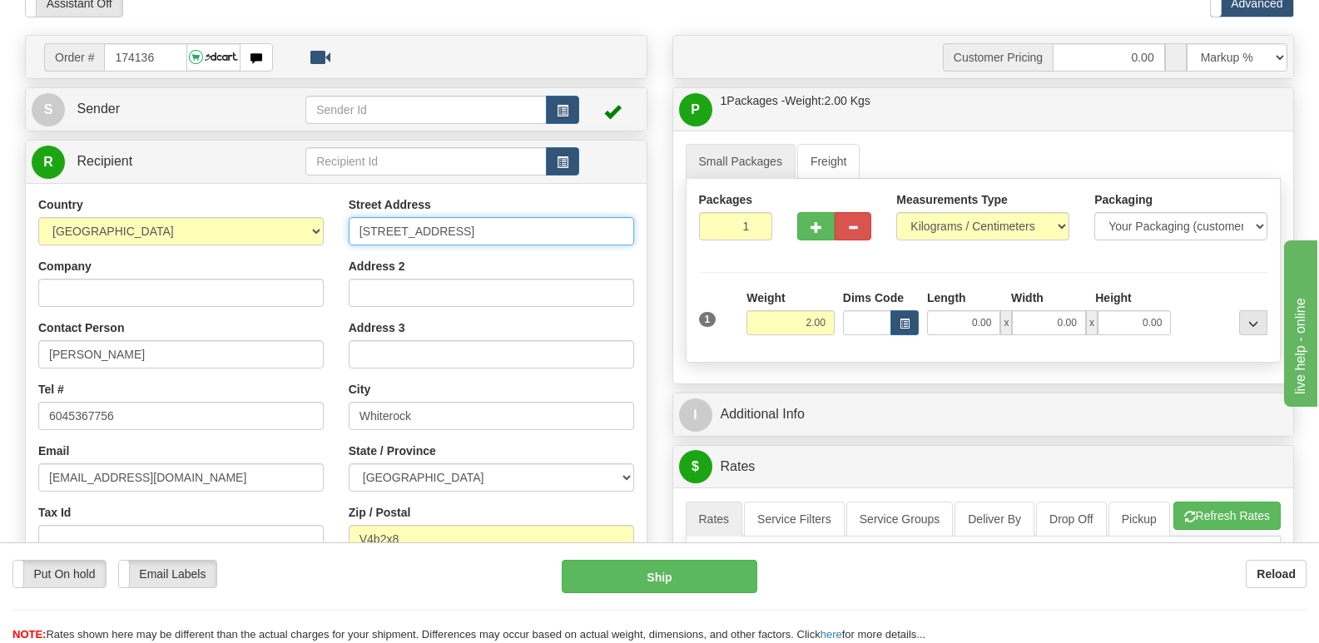
scroll to position [83, 0]
click at [429, 393] on div "City Whiterock" at bounding box center [491, 404] width 285 height 49
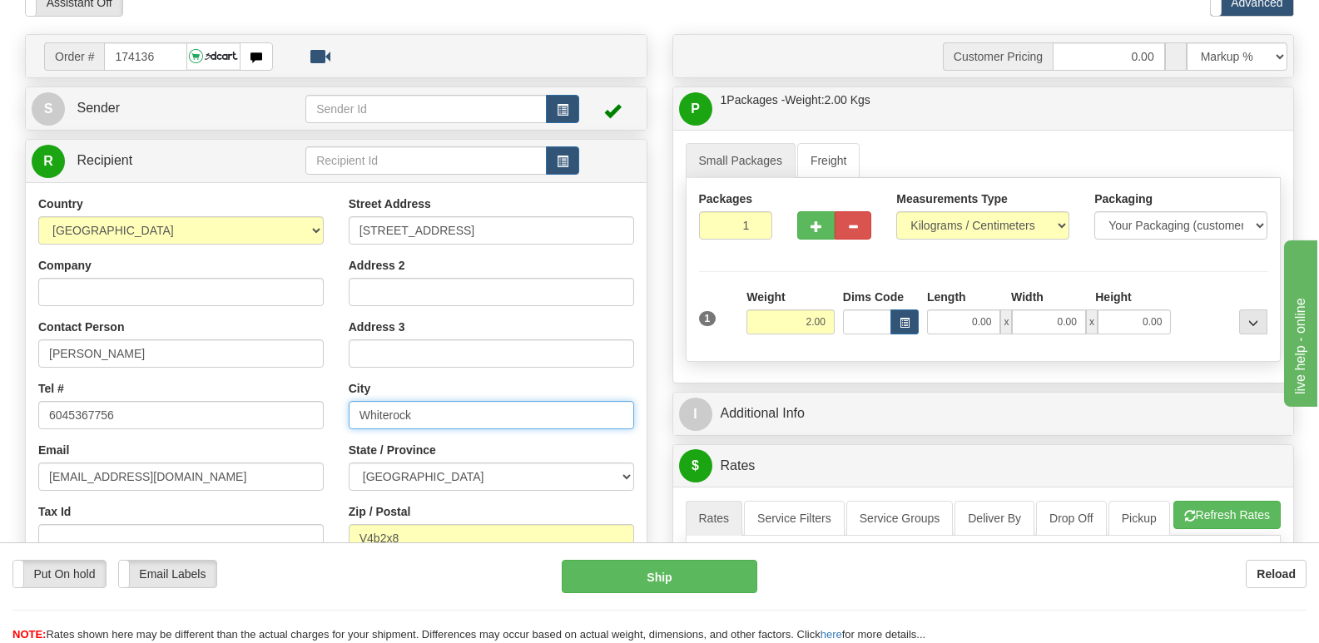
click at [433, 407] on input "Whiterock" at bounding box center [491, 415] width 285 height 28
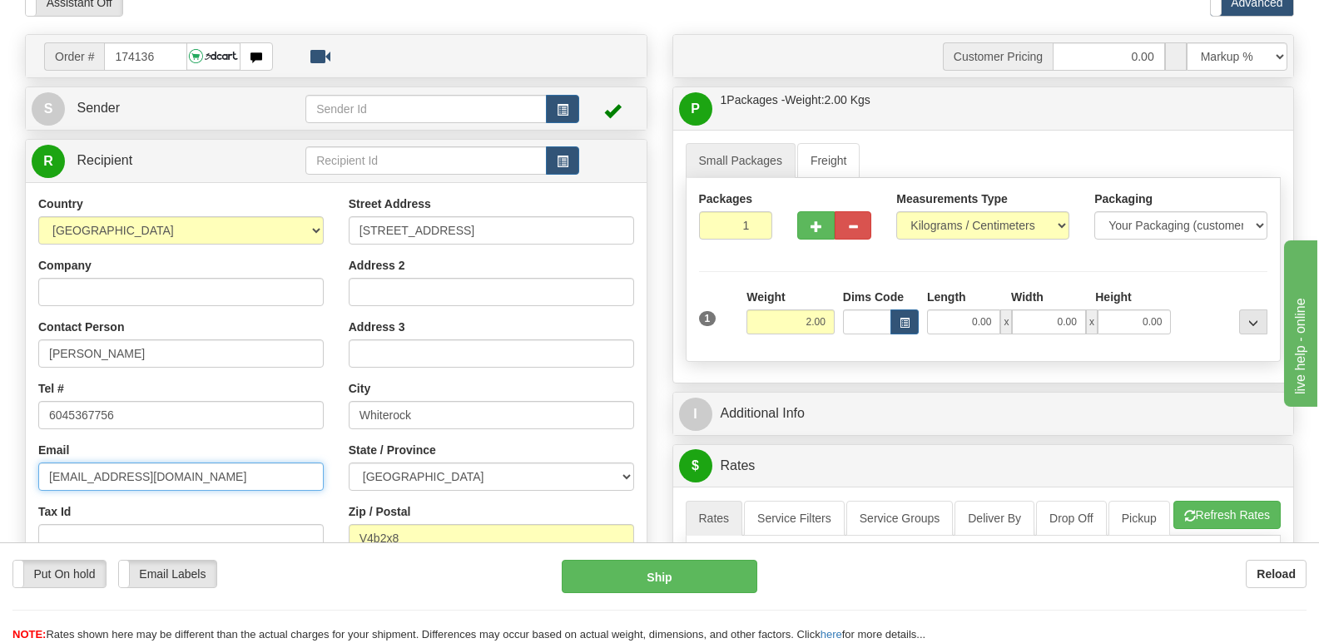
click at [275, 478] on input "b.mcd.1@hotmail.com" at bounding box center [180, 477] width 285 height 28
click at [457, 538] on input "V4b2x8" at bounding box center [491, 538] width 285 height 28
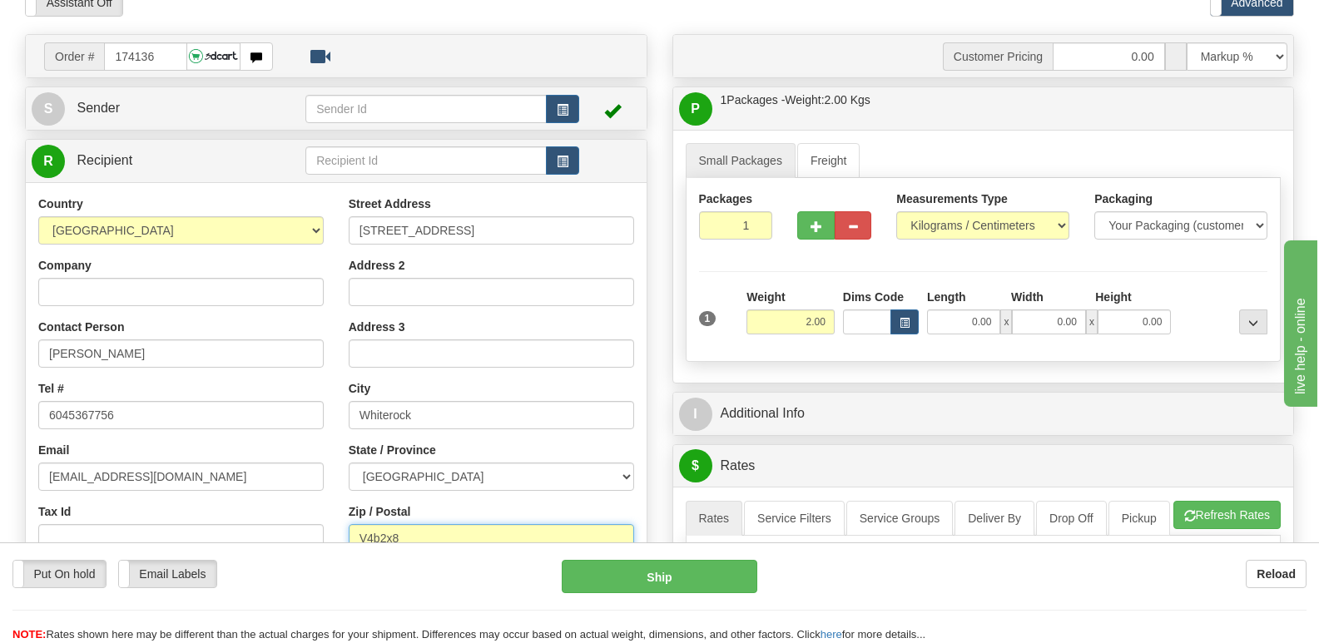
click at [457, 538] on input "V4b2x8" at bounding box center [491, 538] width 285 height 28
click at [161, 413] on input "6045367756" at bounding box center [180, 415] width 285 height 28
